Goal: Task Accomplishment & Management: Complete application form

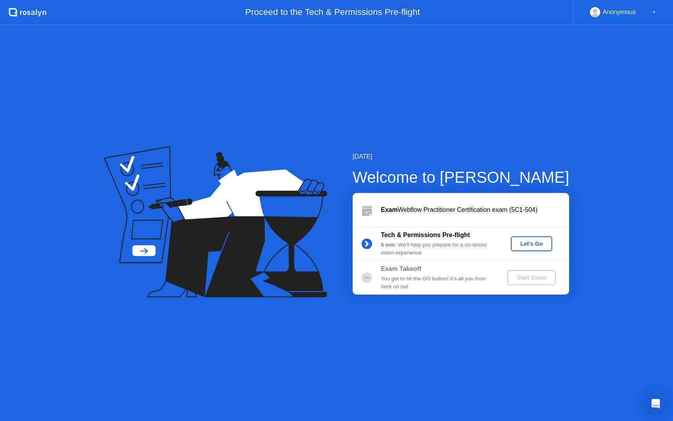
click at [534, 244] on div "Let's Go" at bounding box center [531, 244] width 35 height 6
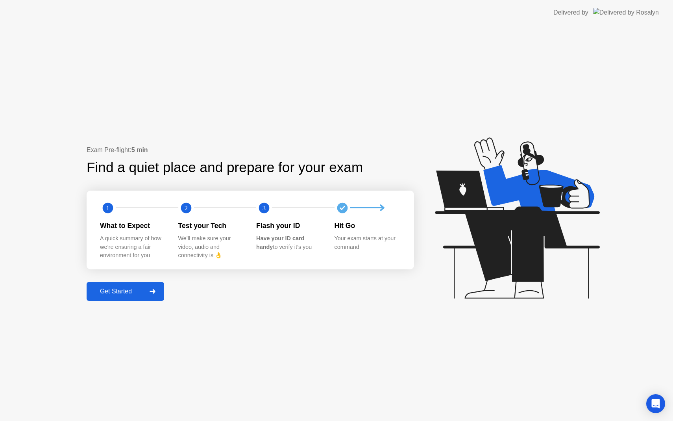
click at [128, 290] on div "Get Started" at bounding box center [116, 291] width 54 height 7
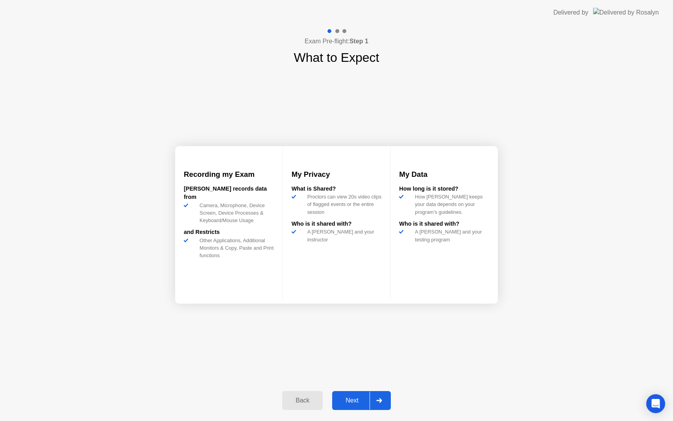
click at [360, 401] on div "Next" at bounding box center [352, 400] width 35 height 7
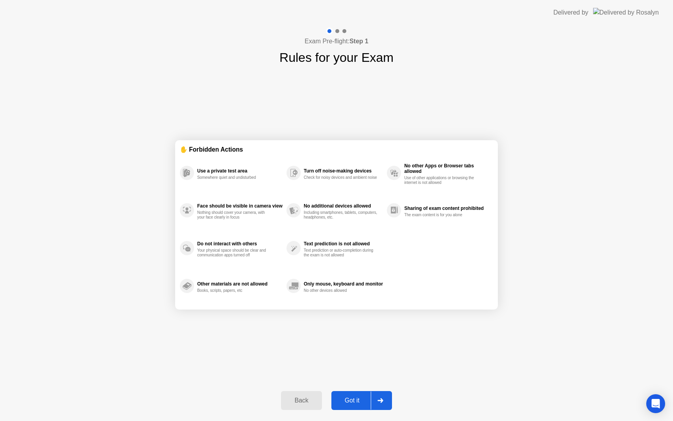
click at [355, 406] on button "Got it" at bounding box center [362, 400] width 61 height 19
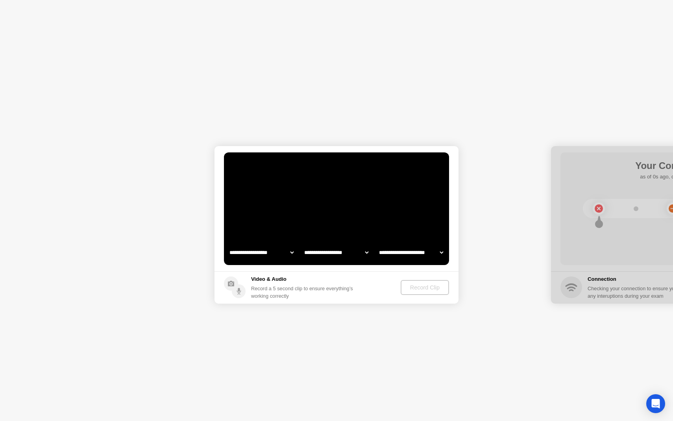
select select "**********"
select select "*******"
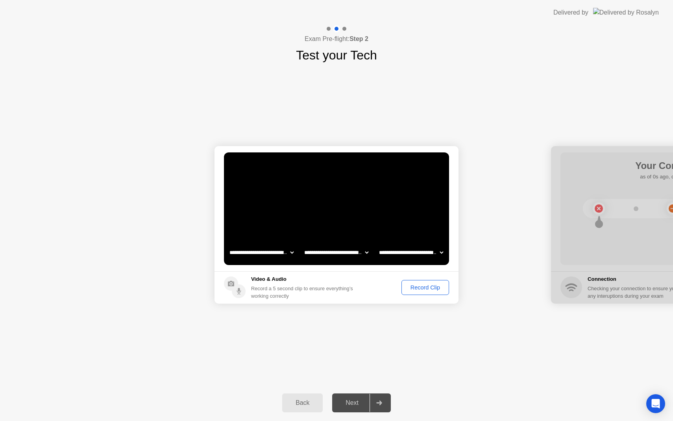
click at [417, 287] on div "Record Clip" at bounding box center [425, 287] width 42 height 6
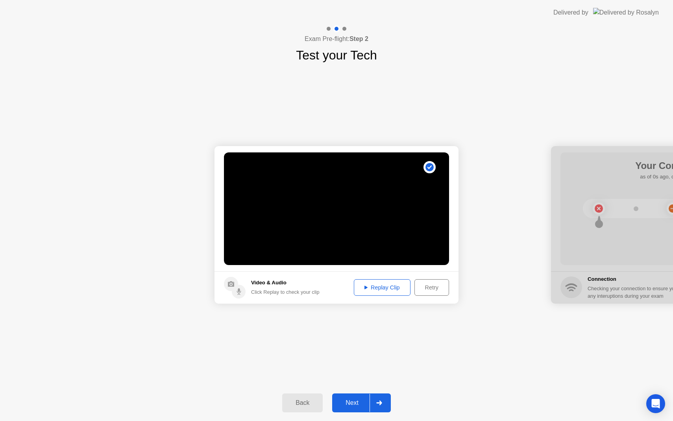
click at [389, 292] on button "Replay Clip" at bounding box center [382, 287] width 57 height 17
click at [355, 399] on div "Next" at bounding box center [352, 402] width 35 height 7
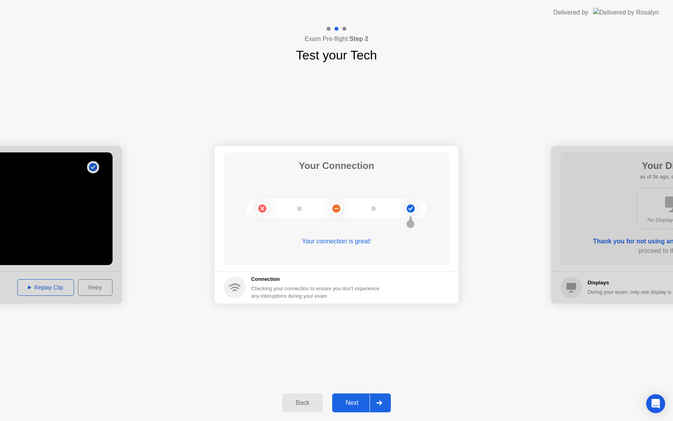
click at [349, 406] on div "Next" at bounding box center [352, 402] width 35 height 7
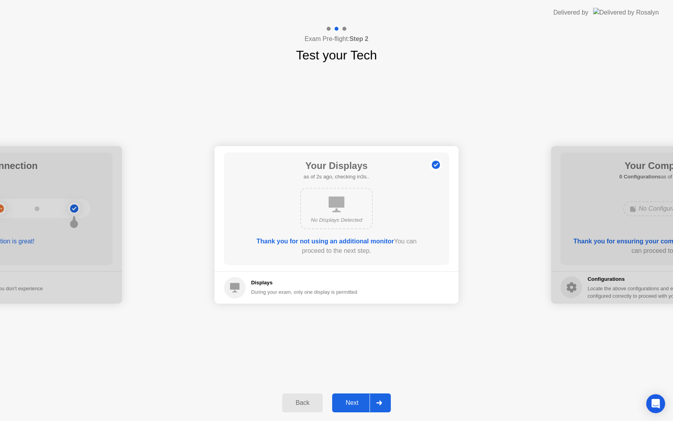
click at [363, 401] on div "Next" at bounding box center [352, 402] width 35 height 7
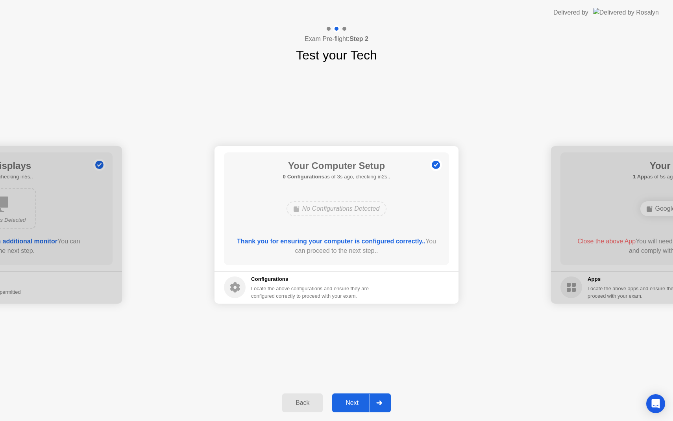
click at [353, 396] on button "Next" at bounding box center [361, 402] width 59 height 19
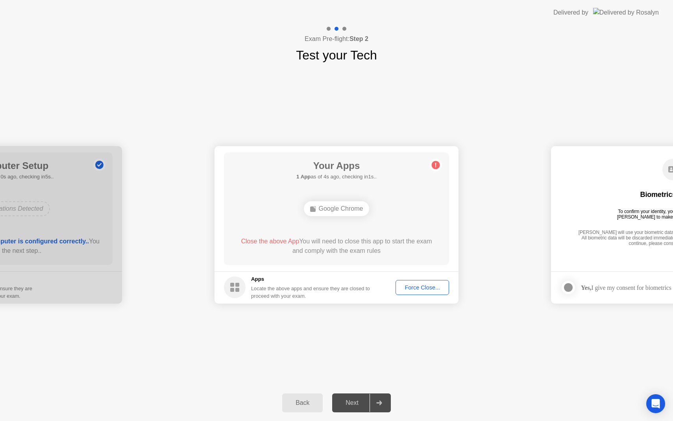
click at [417, 286] on div "Force Close..." at bounding box center [423, 287] width 48 height 6
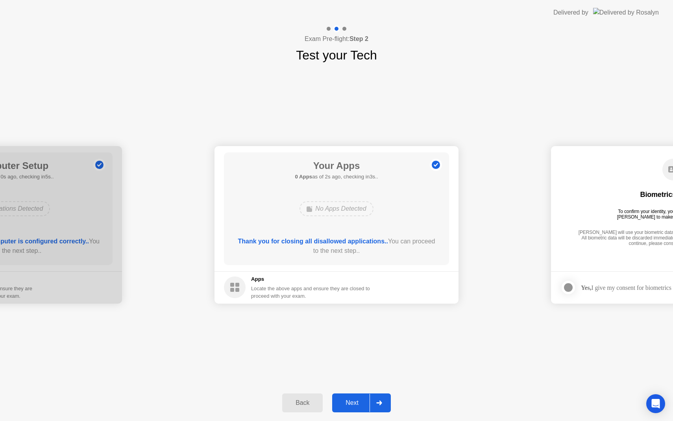
click at [358, 397] on button "Next" at bounding box center [361, 402] width 59 height 19
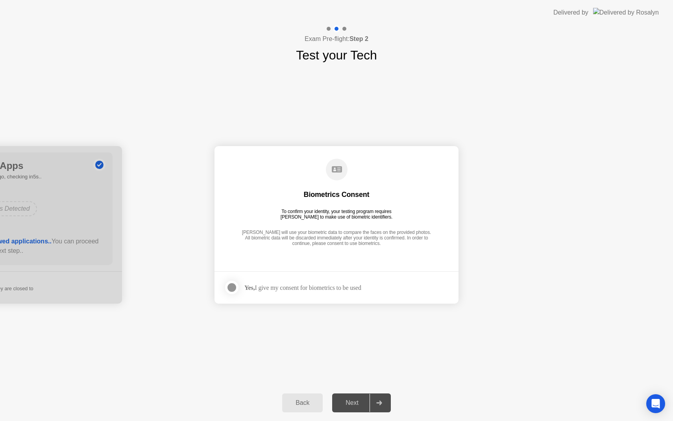
click at [233, 289] on div at bounding box center [231, 287] width 9 height 9
click at [356, 402] on div "Next" at bounding box center [352, 402] width 35 height 7
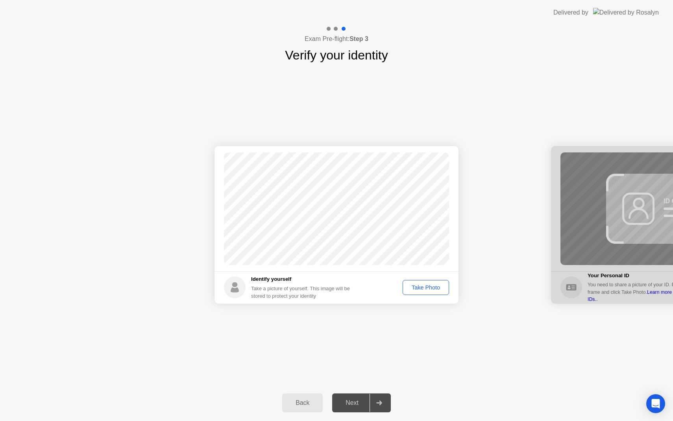
click at [419, 287] on div "Take Photo" at bounding box center [426, 287] width 41 height 6
click at [358, 407] on button "Next" at bounding box center [361, 402] width 59 height 19
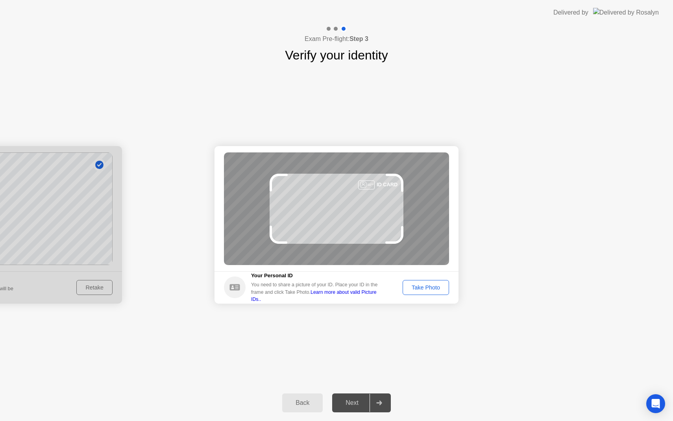
click at [427, 288] on div "Take Photo" at bounding box center [426, 287] width 41 height 6
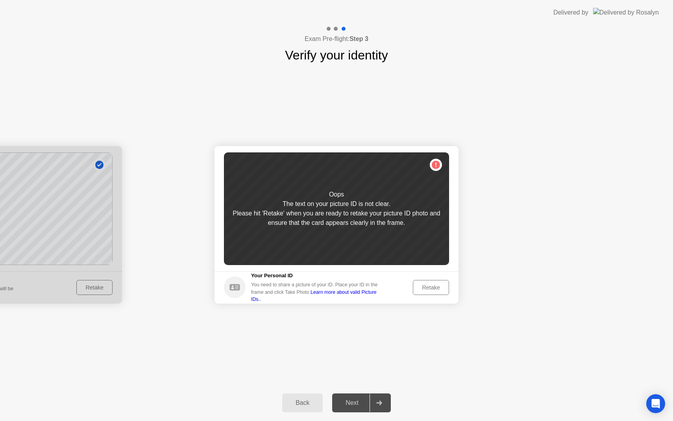
click at [427, 288] on div "Retake" at bounding box center [431, 287] width 31 height 6
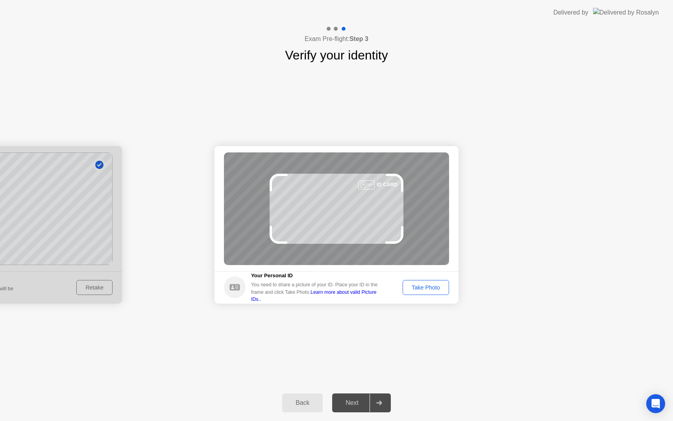
click at [430, 287] on div "Take Photo" at bounding box center [426, 287] width 41 height 6
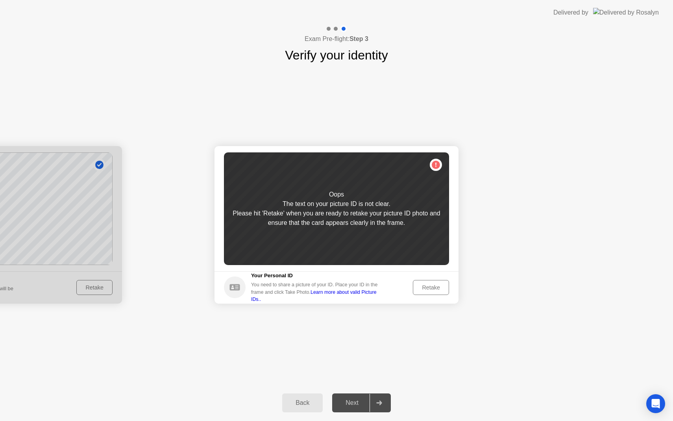
click at [430, 286] on div "Retake" at bounding box center [431, 287] width 31 height 6
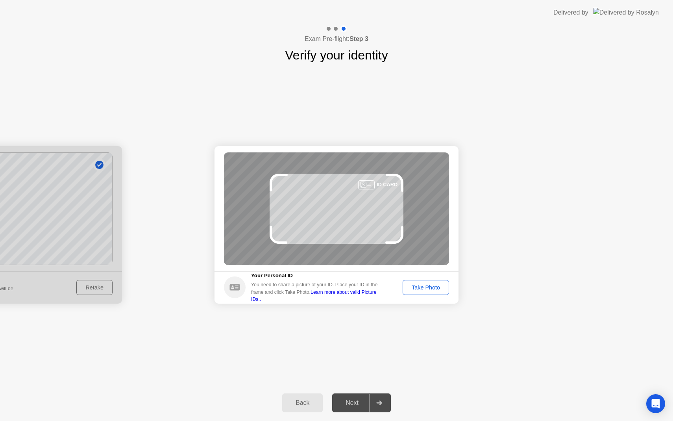
click at [425, 289] on div "Take Photo" at bounding box center [426, 287] width 41 height 6
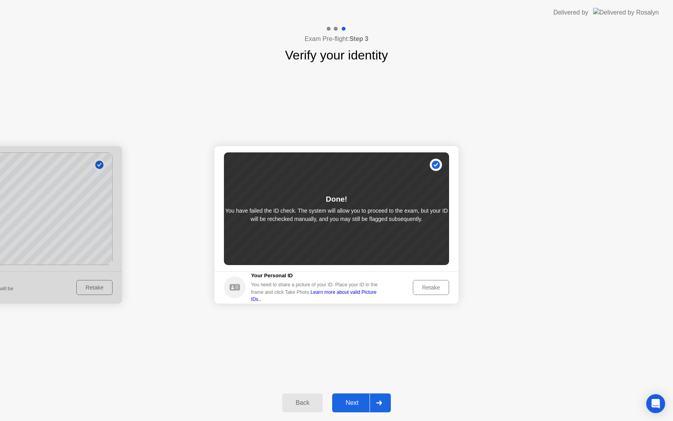
click at [350, 406] on div "Next" at bounding box center [352, 402] width 35 height 7
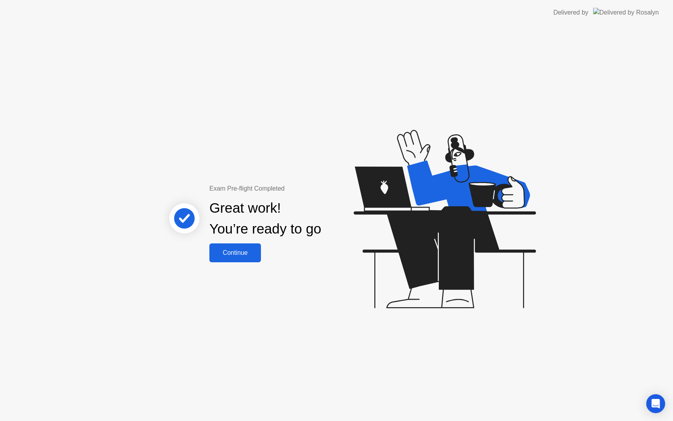
click at [251, 255] on div "Continue" at bounding box center [235, 252] width 47 height 7
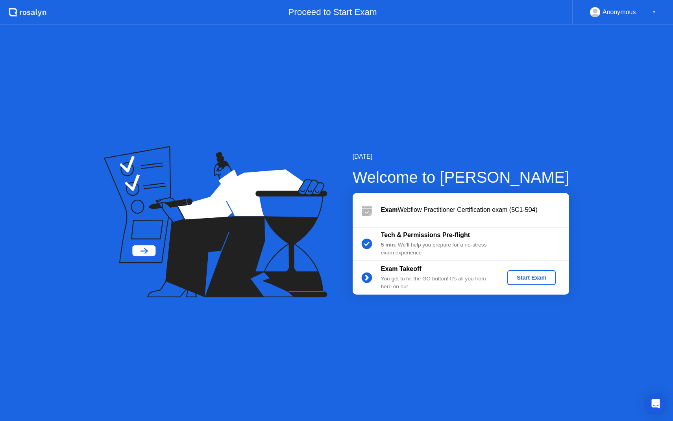
click at [528, 277] on div "Start Exam" at bounding box center [532, 277] width 42 height 6
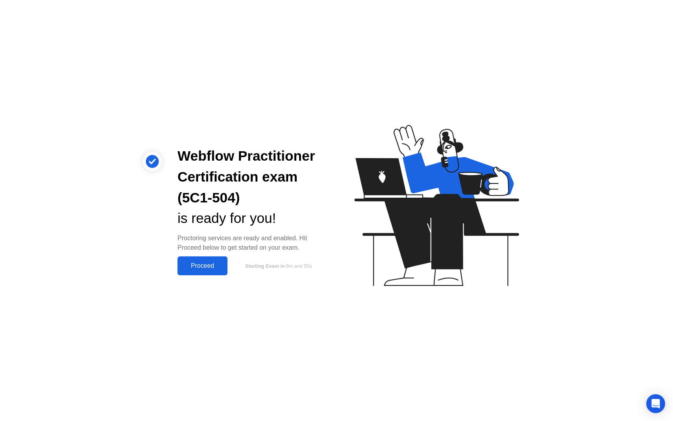
click at [206, 269] on div "Proceed" at bounding box center [202, 265] width 45 height 7
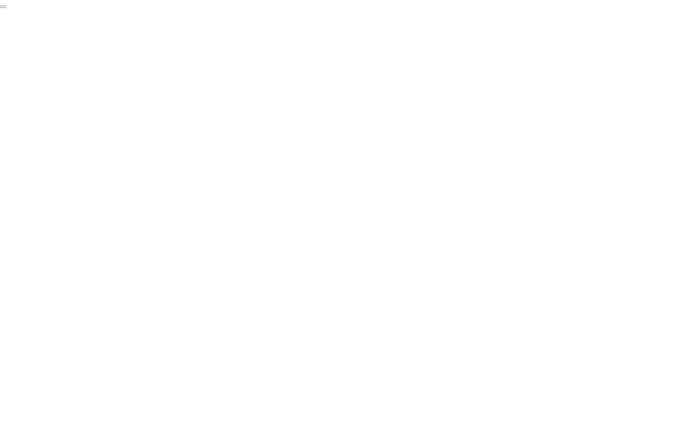
click div "End Proctoring Session"
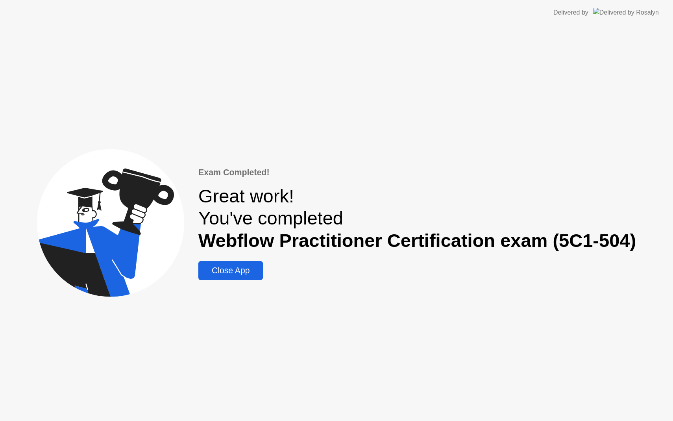
click at [243, 271] on div "Close App" at bounding box center [231, 270] width 60 height 9
